Goal: Information Seeking & Learning: Find contact information

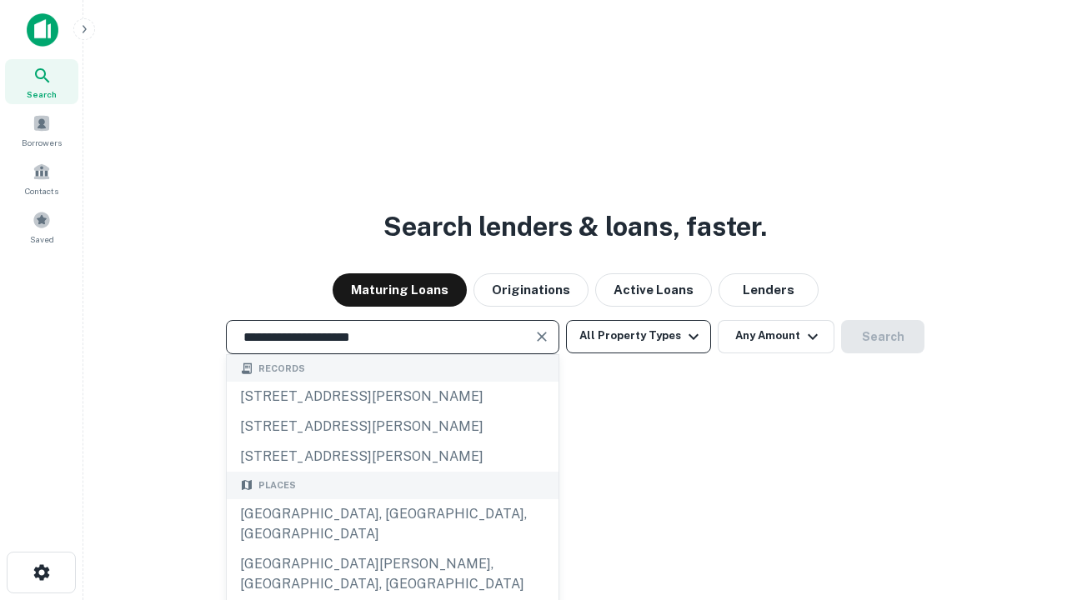
click at [392, 549] on div "[GEOGRAPHIC_DATA], [GEOGRAPHIC_DATA], [GEOGRAPHIC_DATA]" at bounding box center [393, 524] width 332 height 50
click at [639, 336] on button "All Property Types" at bounding box center [638, 336] width 145 height 33
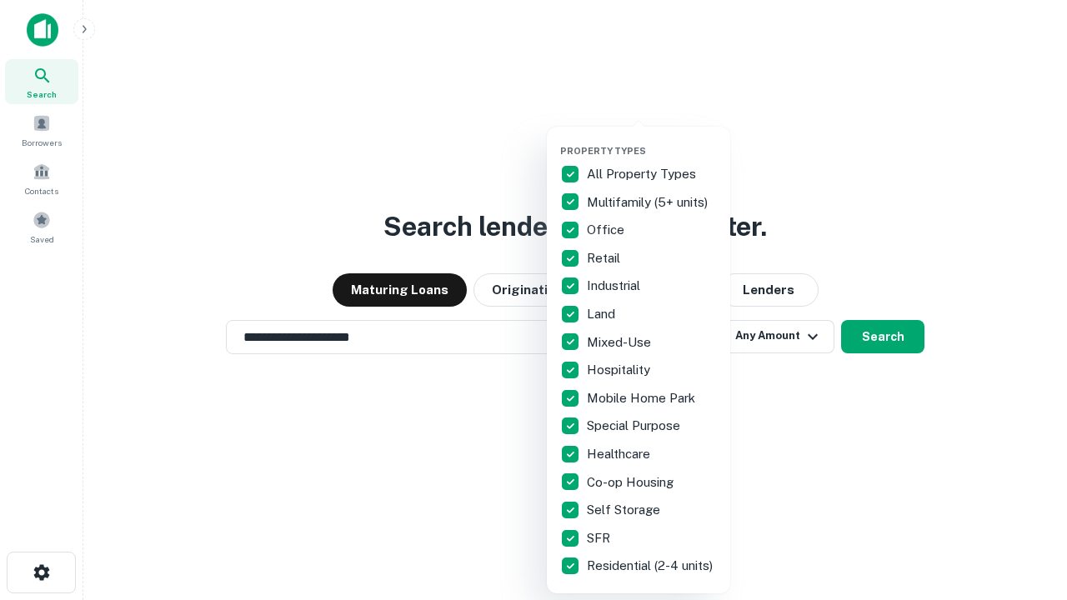
type input "**********"
click at [652, 140] on button "button" at bounding box center [651, 140] width 183 height 1
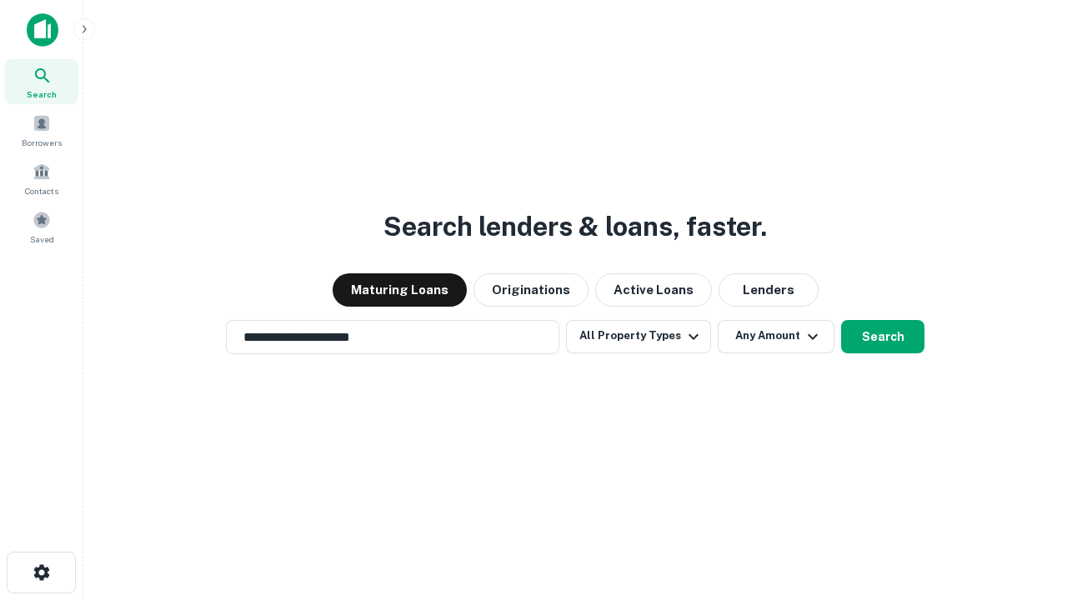
scroll to position [26, 0]
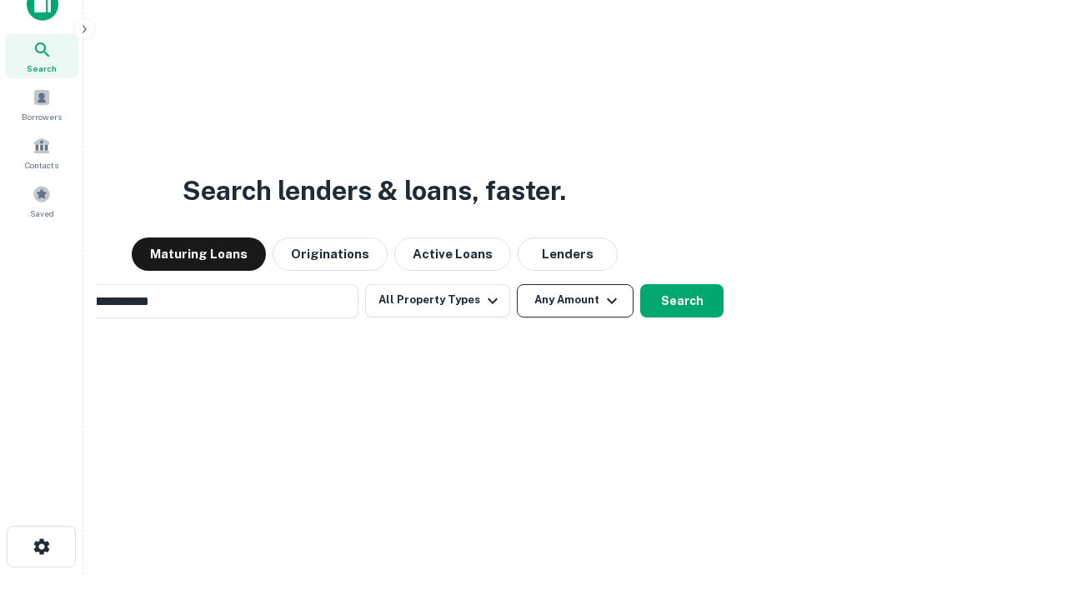
click at [517, 284] on button "Any Amount" at bounding box center [575, 300] width 117 height 33
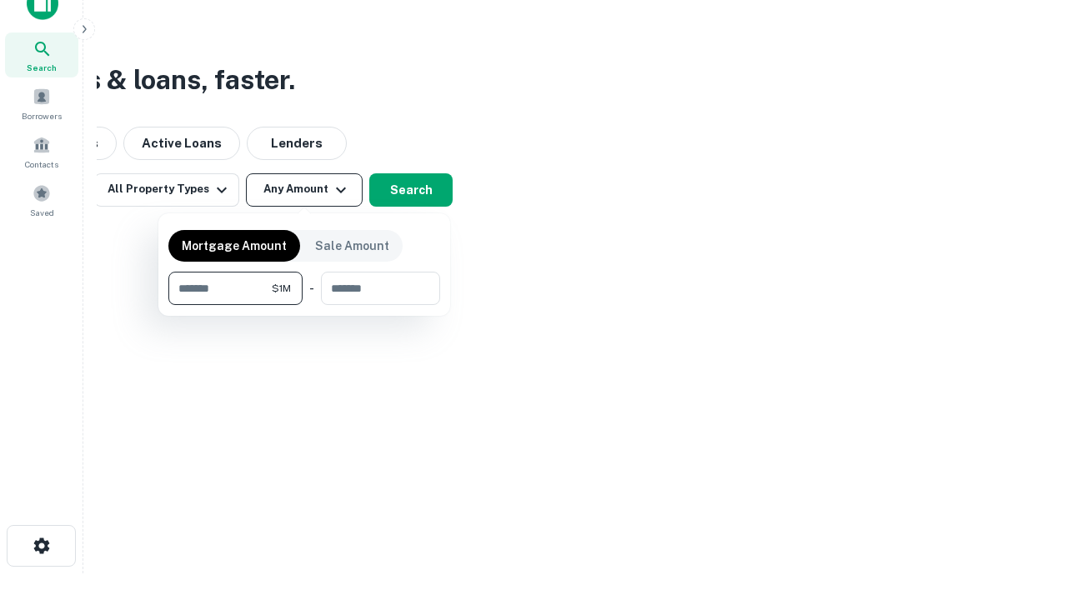
type input "*******"
click at [304, 305] on button "button" at bounding box center [304, 305] width 272 height 1
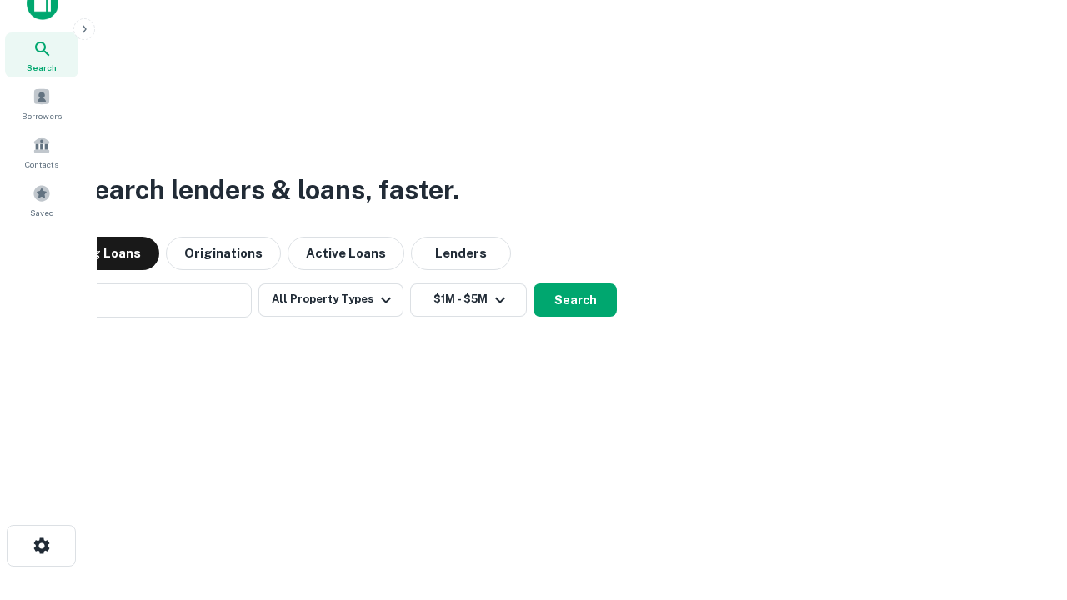
scroll to position [26, 0]
click at [534, 284] on button "Search" at bounding box center [575, 300] width 83 height 33
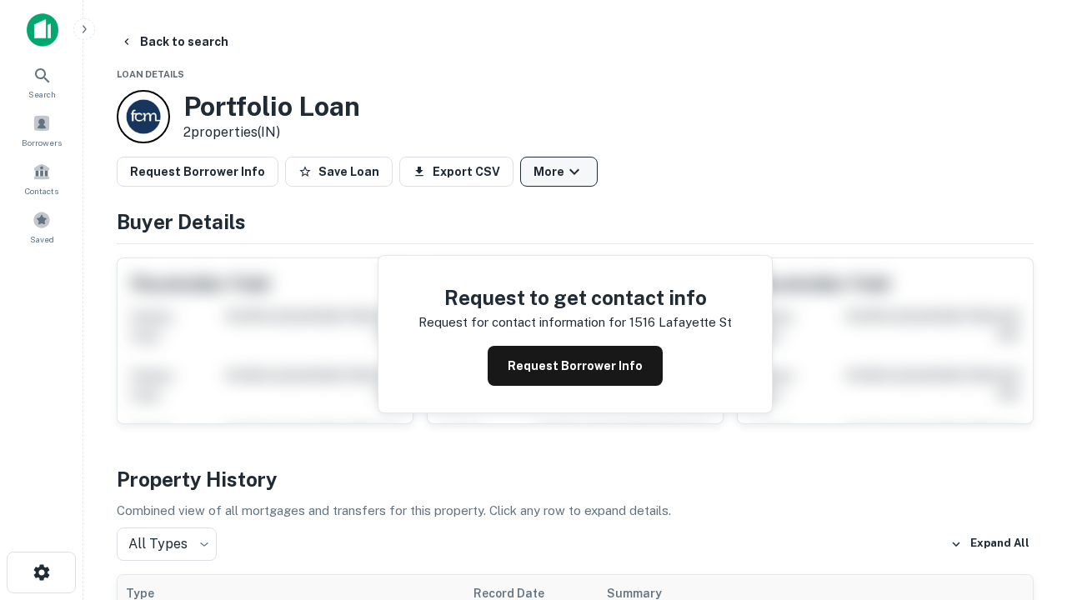
click at [559, 172] on button "More" at bounding box center [559, 172] width 78 height 30
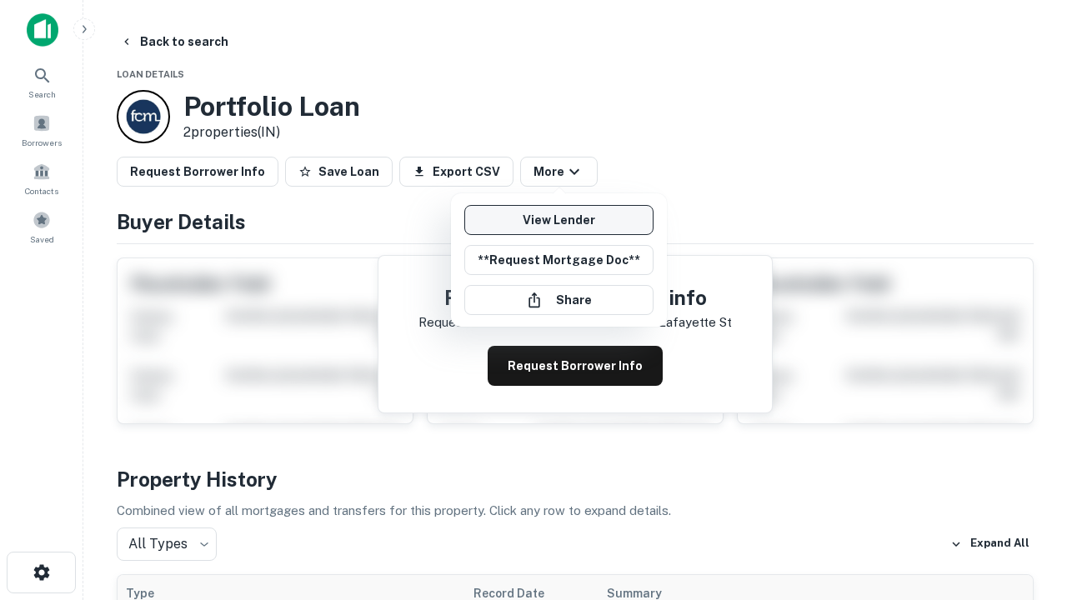
click at [559, 220] on link "View Lender" at bounding box center [558, 220] width 189 height 30
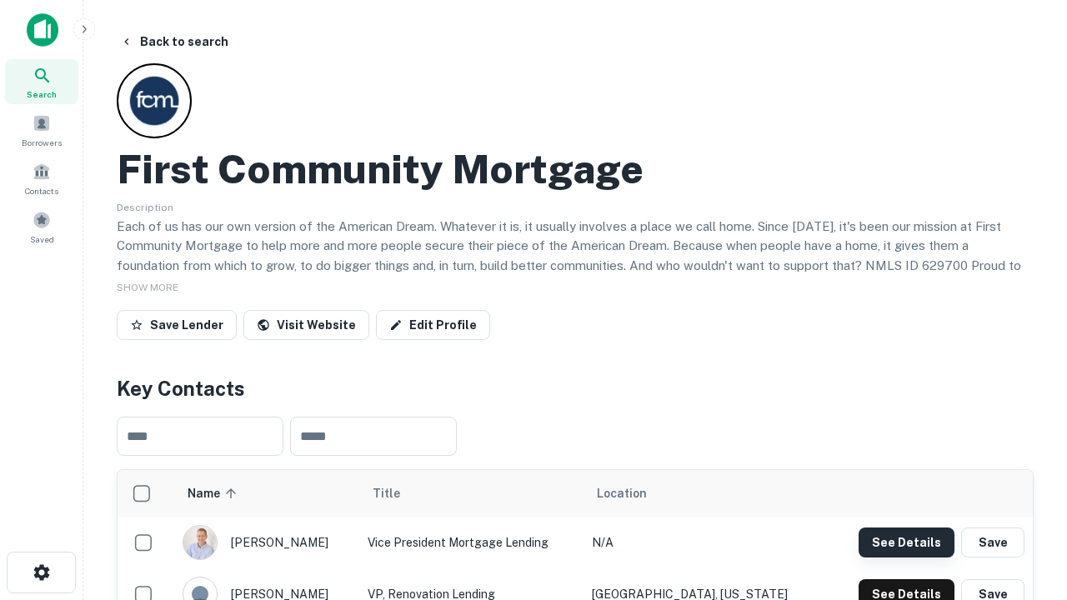
click at [906, 542] on button "See Details" at bounding box center [907, 543] width 96 height 30
click at [41, 573] on icon "button" at bounding box center [42, 573] width 20 height 20
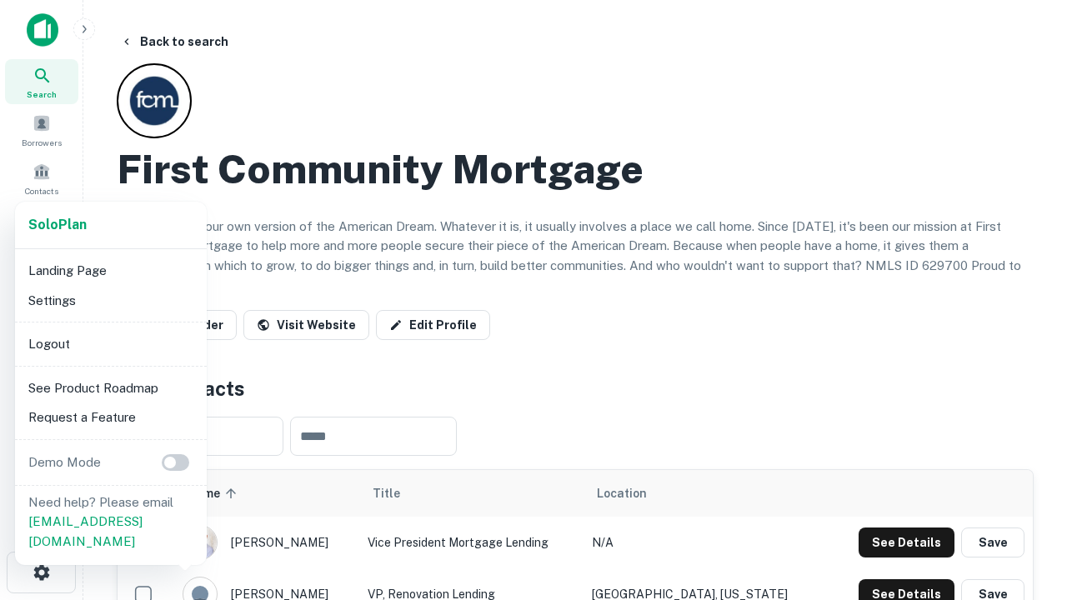
click at [110, 343] on li "Logout" at bounding box center [111, 344] width 178 height 30
